Goal: Obtain resource: Download file/media

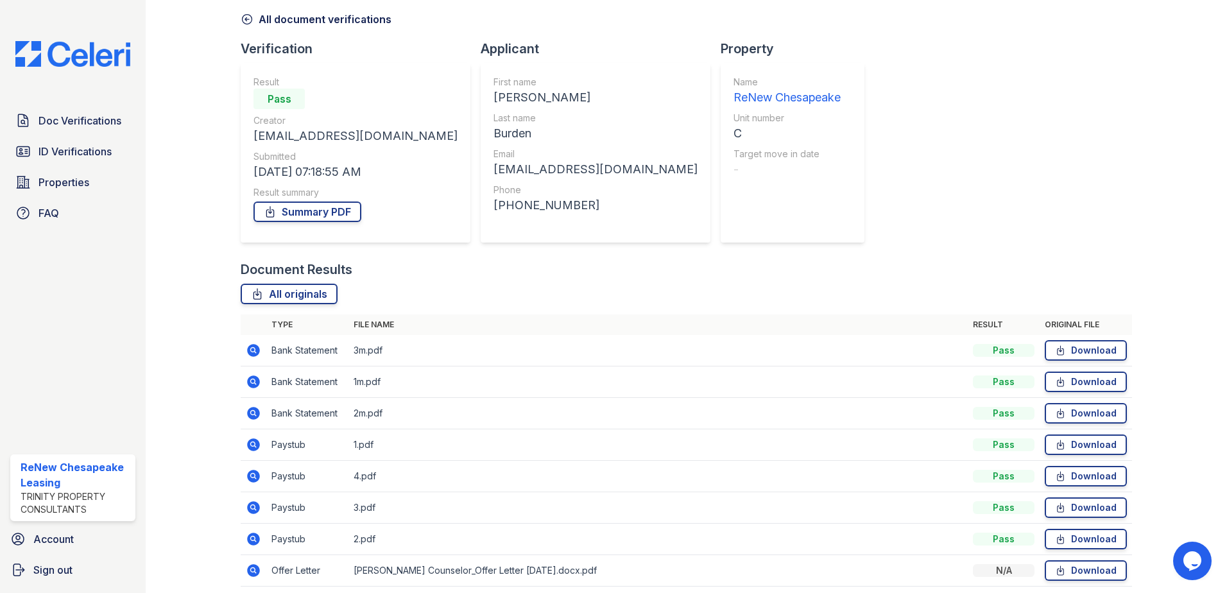
scroll to position [105, 0]
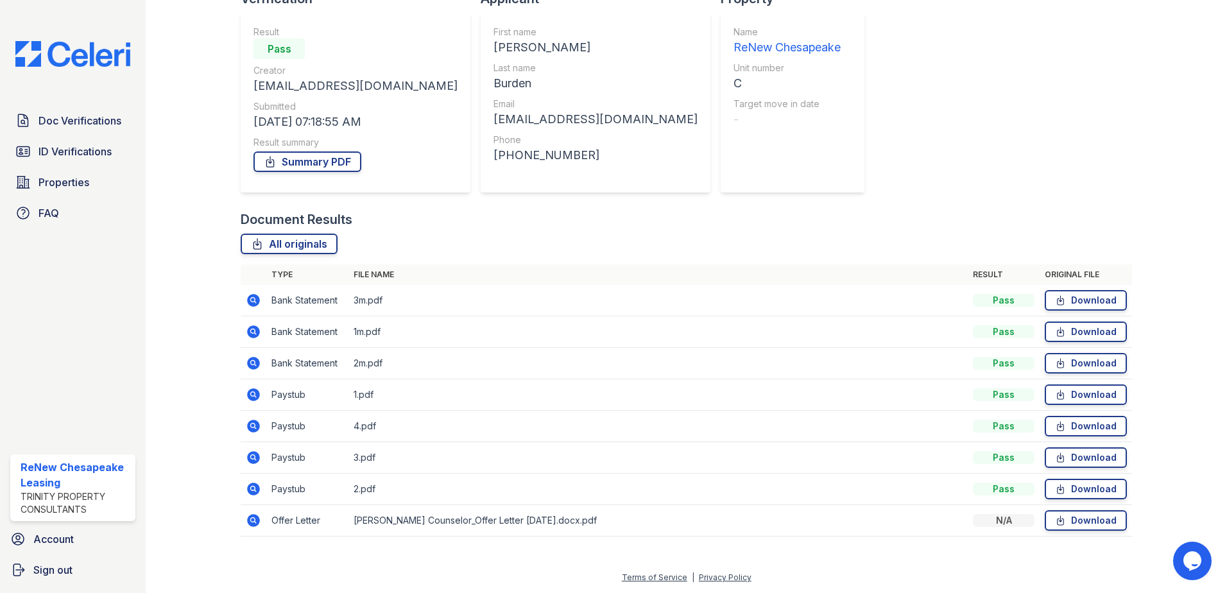
click at [1082, 535] on td "Download" at bounding box center [1086, 520] width 92 height 31
click at [78, 117] on span "Doc Verifications" at bounding box center [80, 120] width 83 height 15
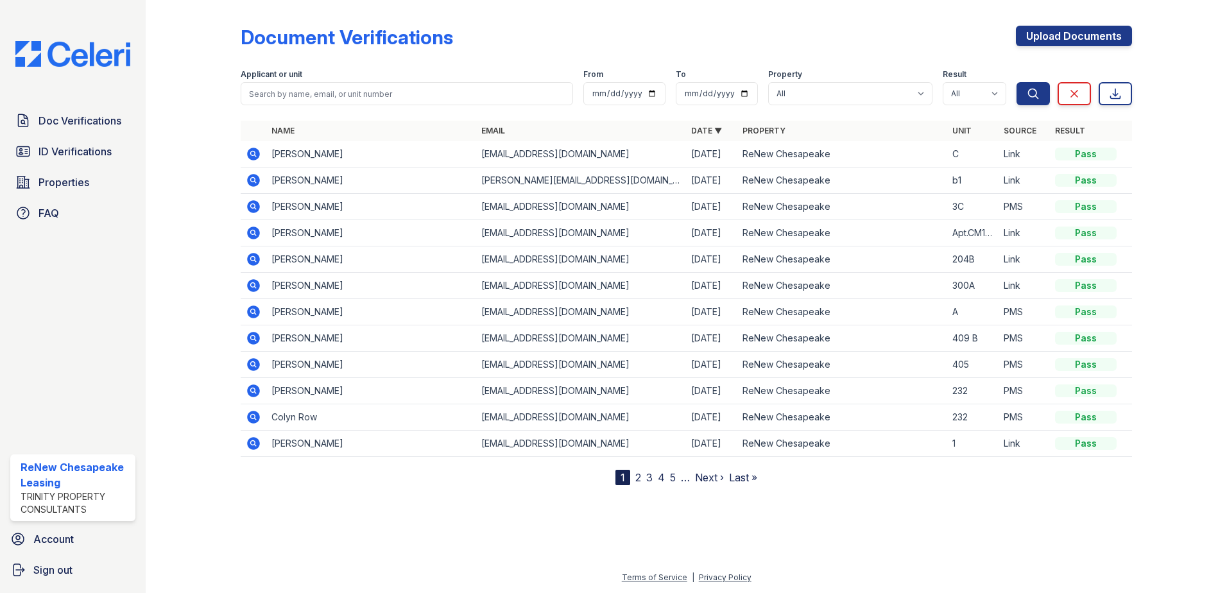
click at [259, 205] on icon at bounding box center [253, 206] width 13 height 13
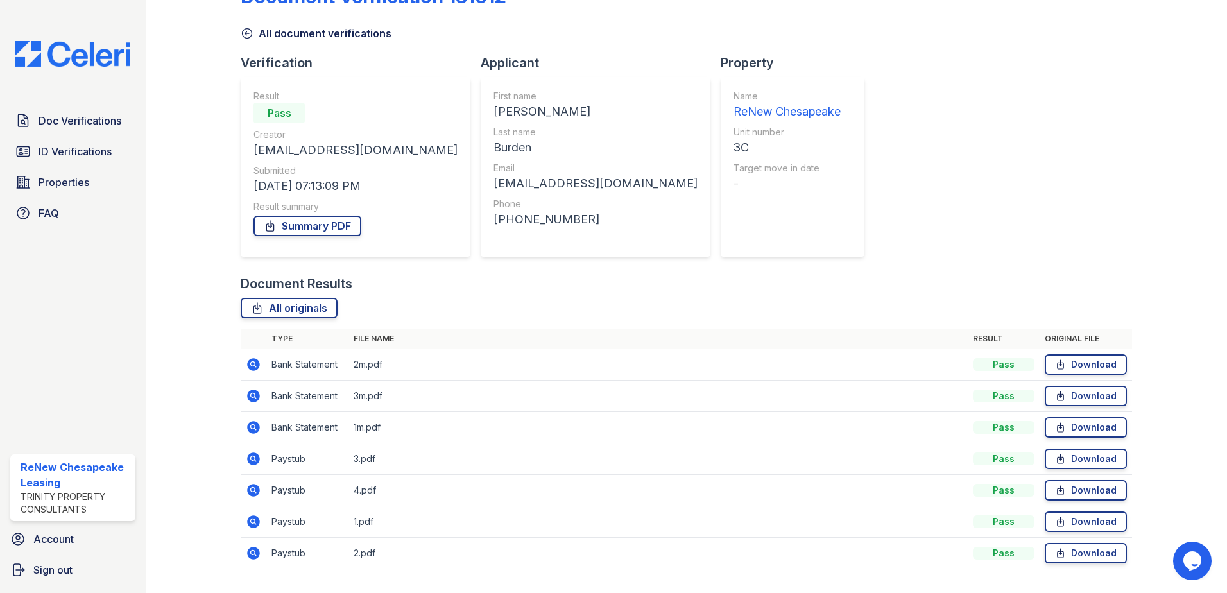
scroll to position [74, 0]
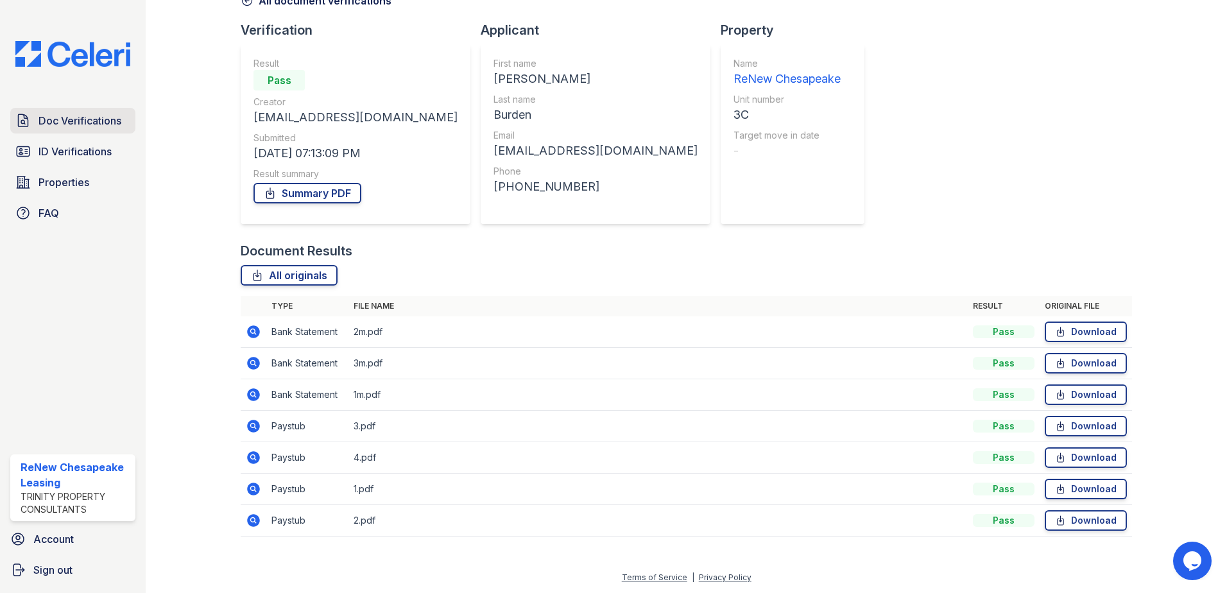
click at [78, 117] on span "Doc Verifications" at bounding box center [80, 120] width 83 height 15
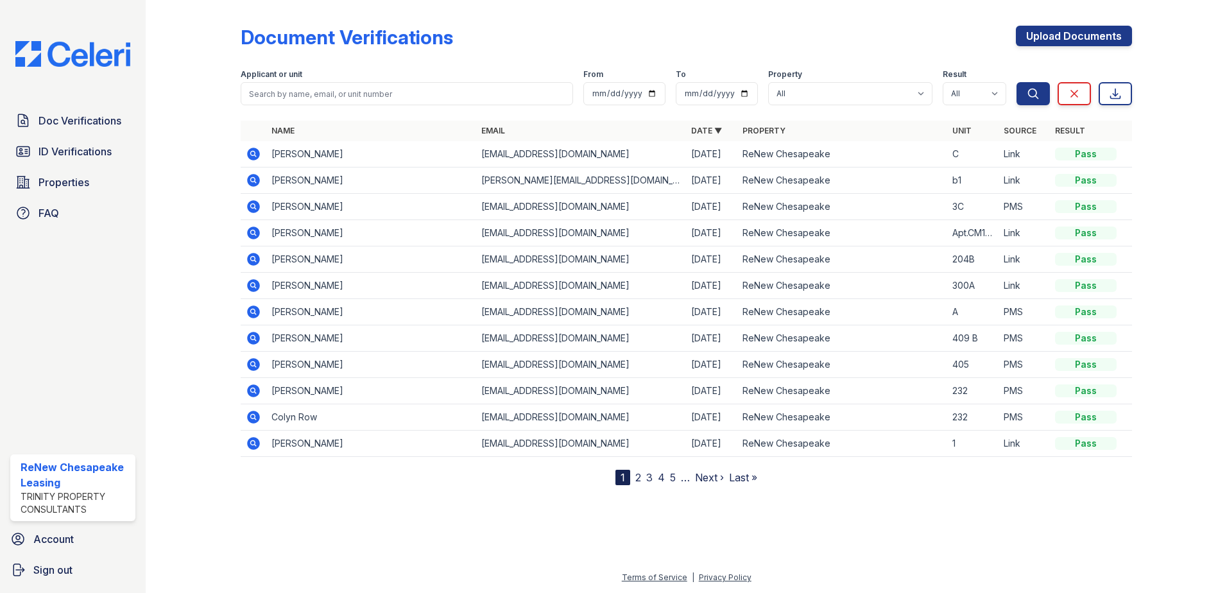
click at [251, 154] on icon at bounding box center [253, 153] width 15 height 15
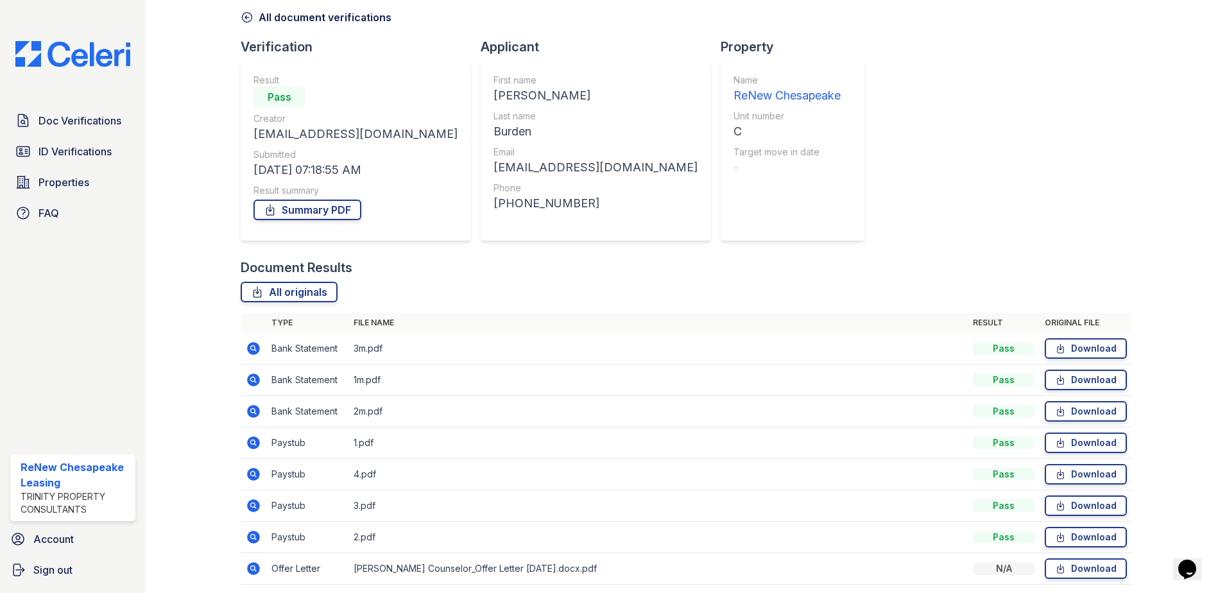
scroll to position [105, 0]
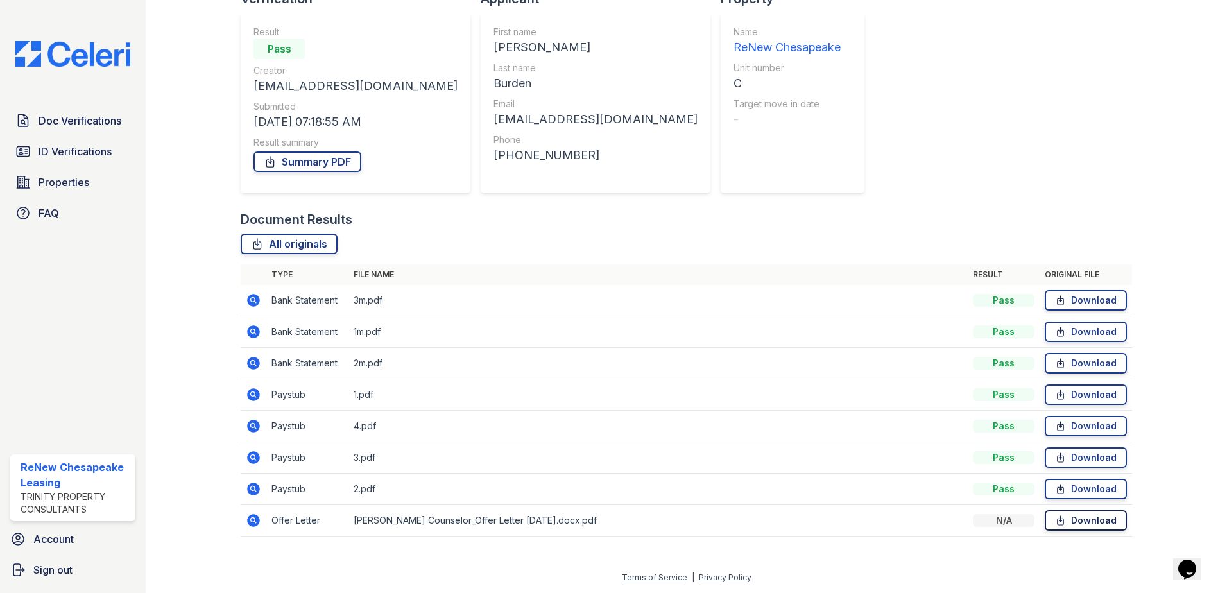
click at [1107, 524] on link "Download" at bounding box center [1086, 520] width 82 height 21
